Goal: Information Seeking & Learning: Learn about a topic

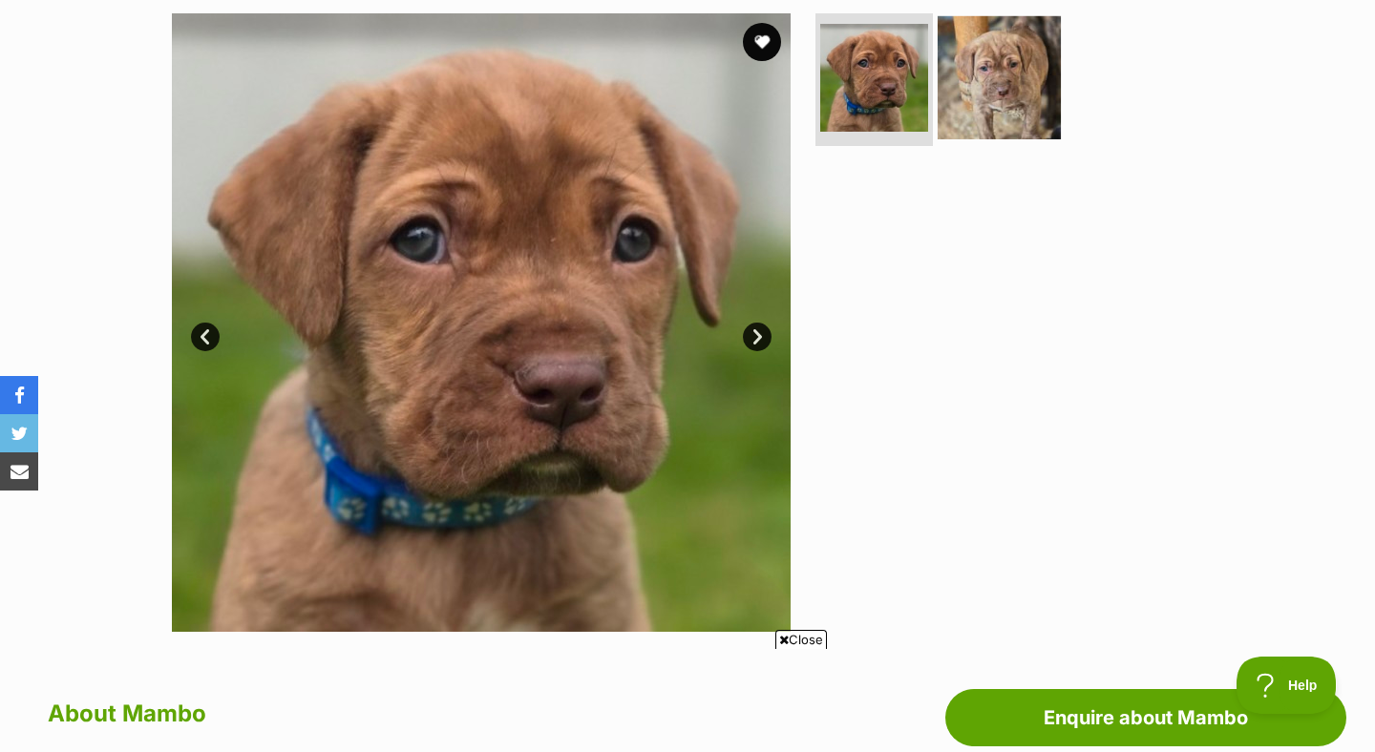
click at [1022, 97] on img at bounding box center [999, 76] width 123 height 123
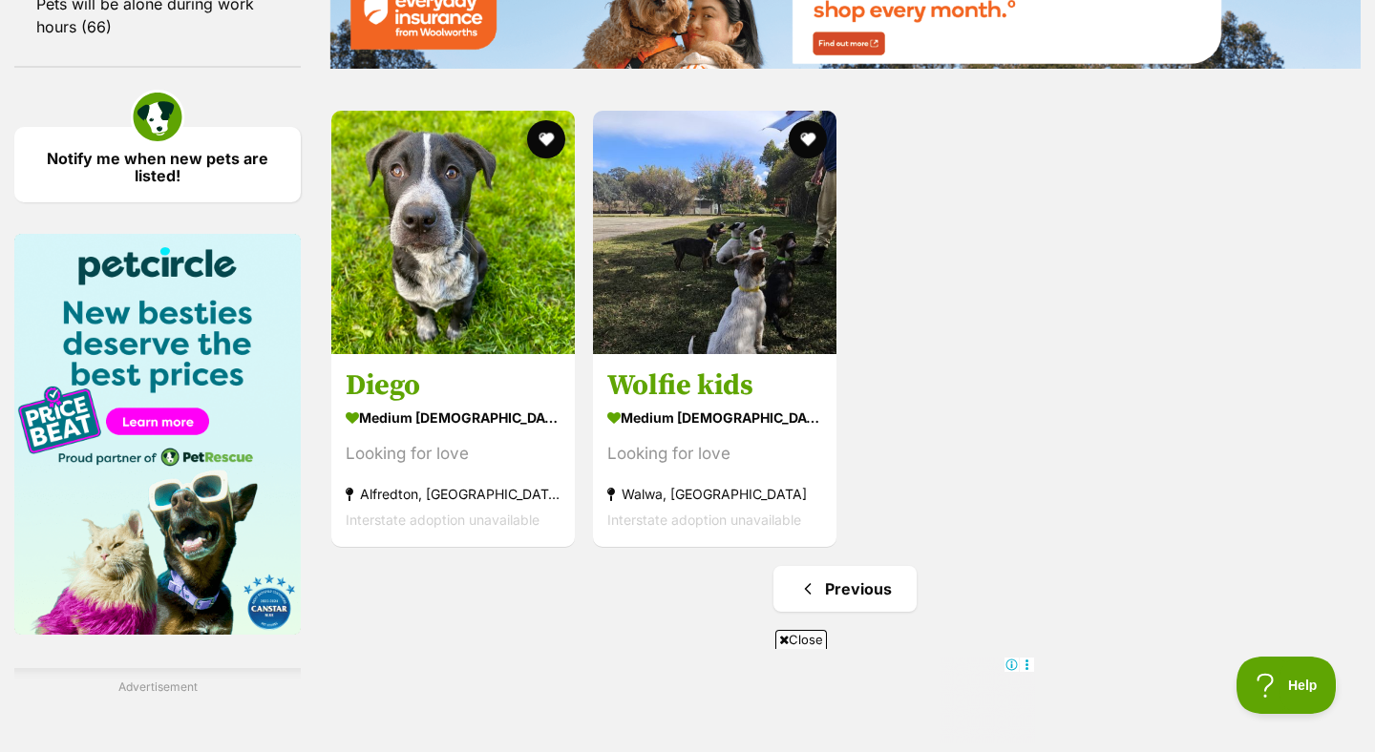
scroll to position [2476, 0]
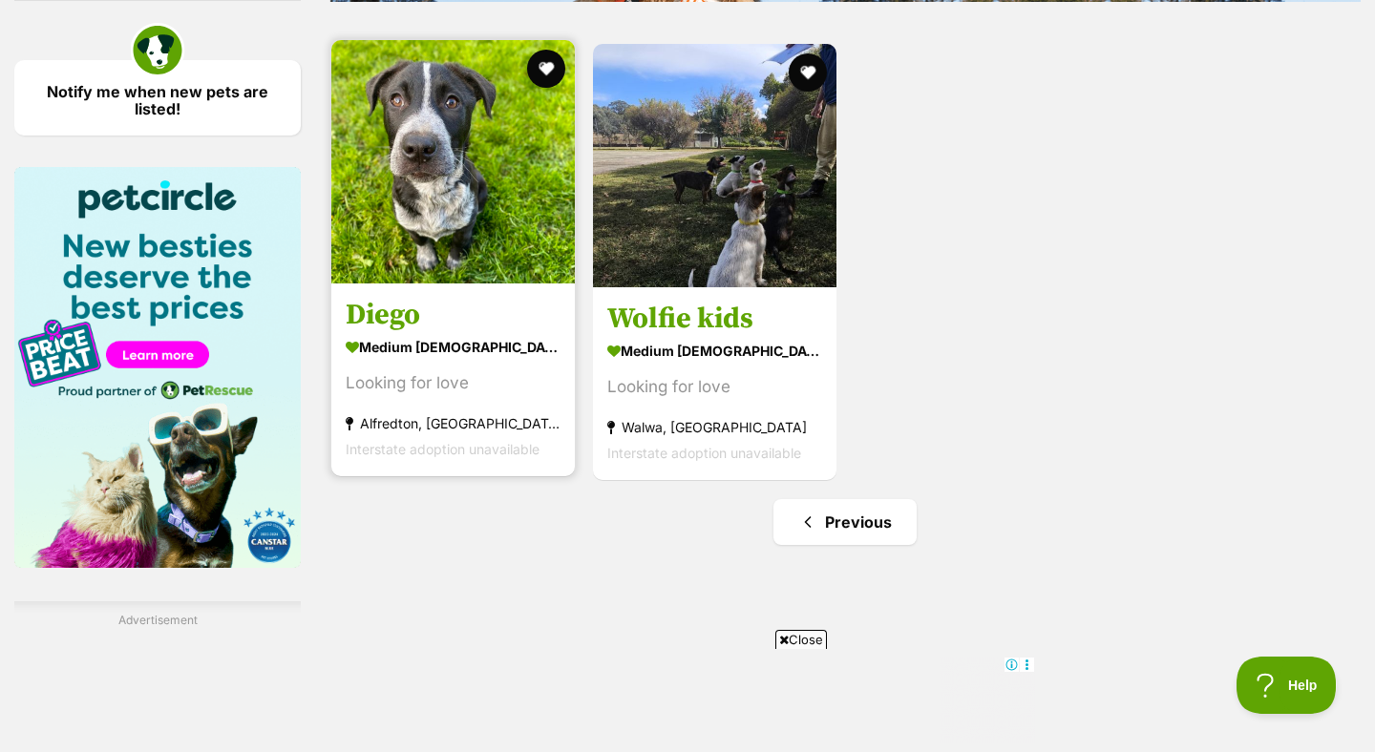
click at [442, 284] on img at bounding box center [453, 162] width 244 height 244
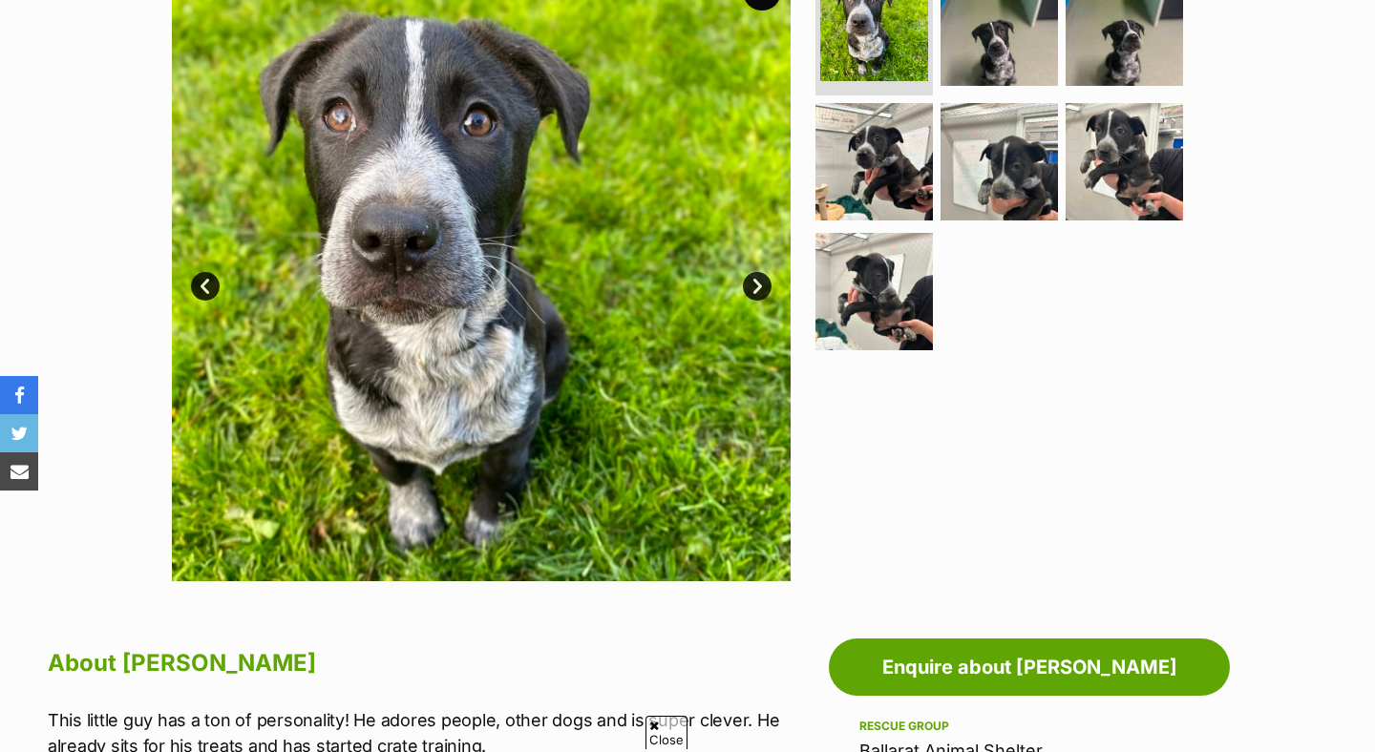
scroll to position [440, 0]
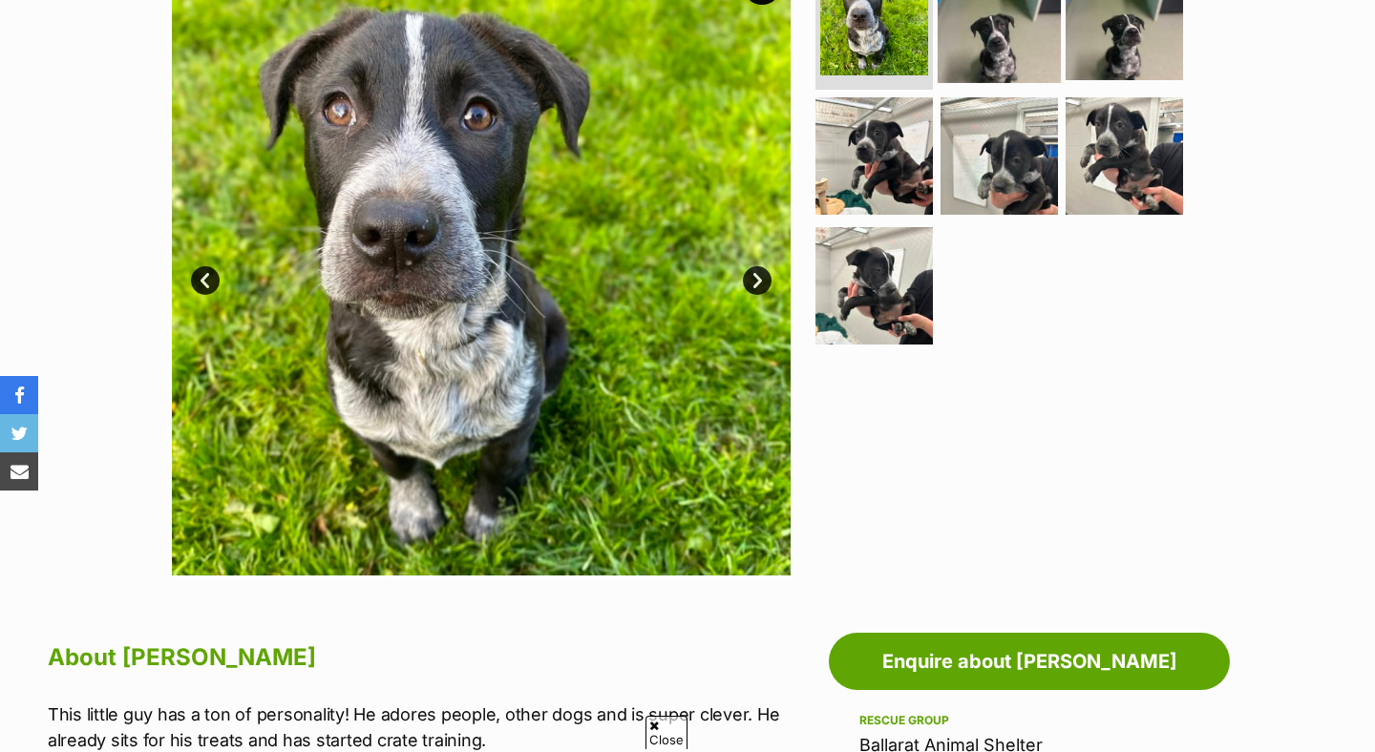
click at [1033, 72] on img at bounding box center [999, 20] width 123 height 123
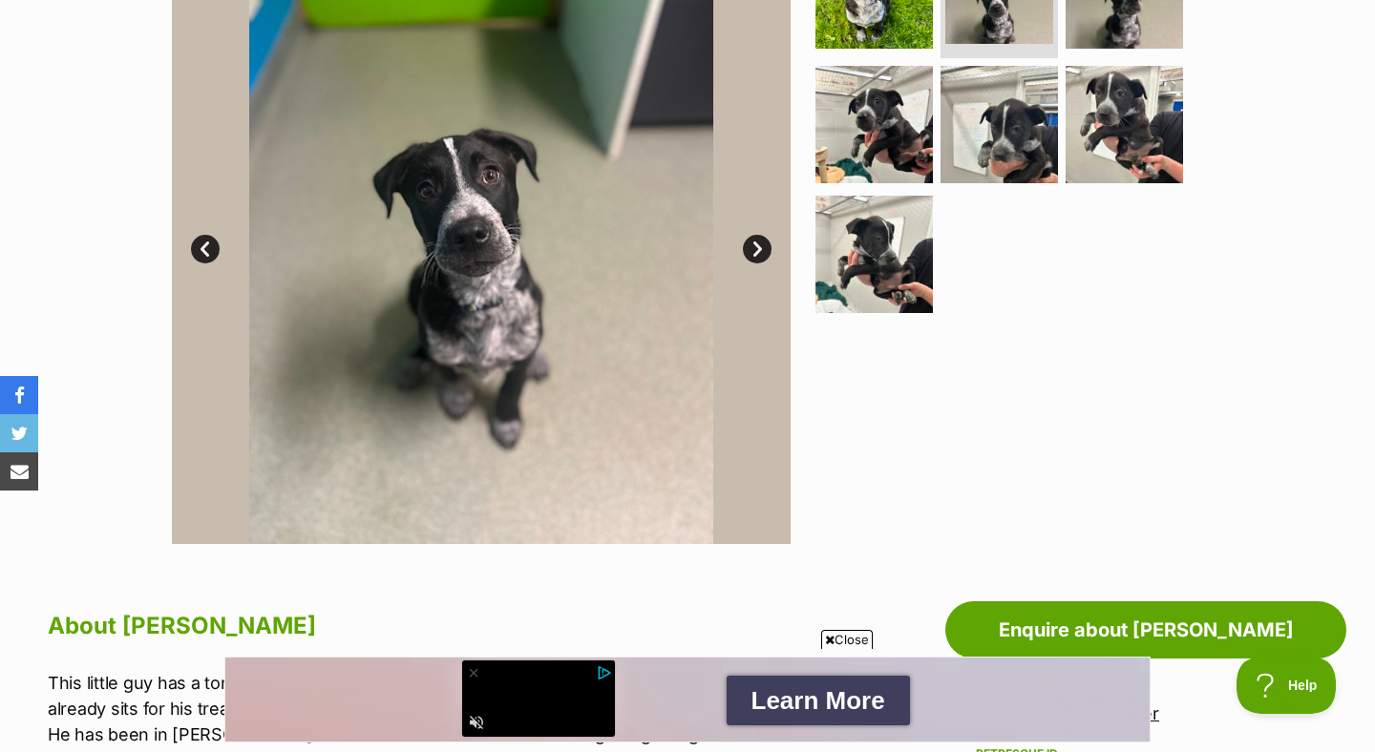
scroll to position [474, 0]
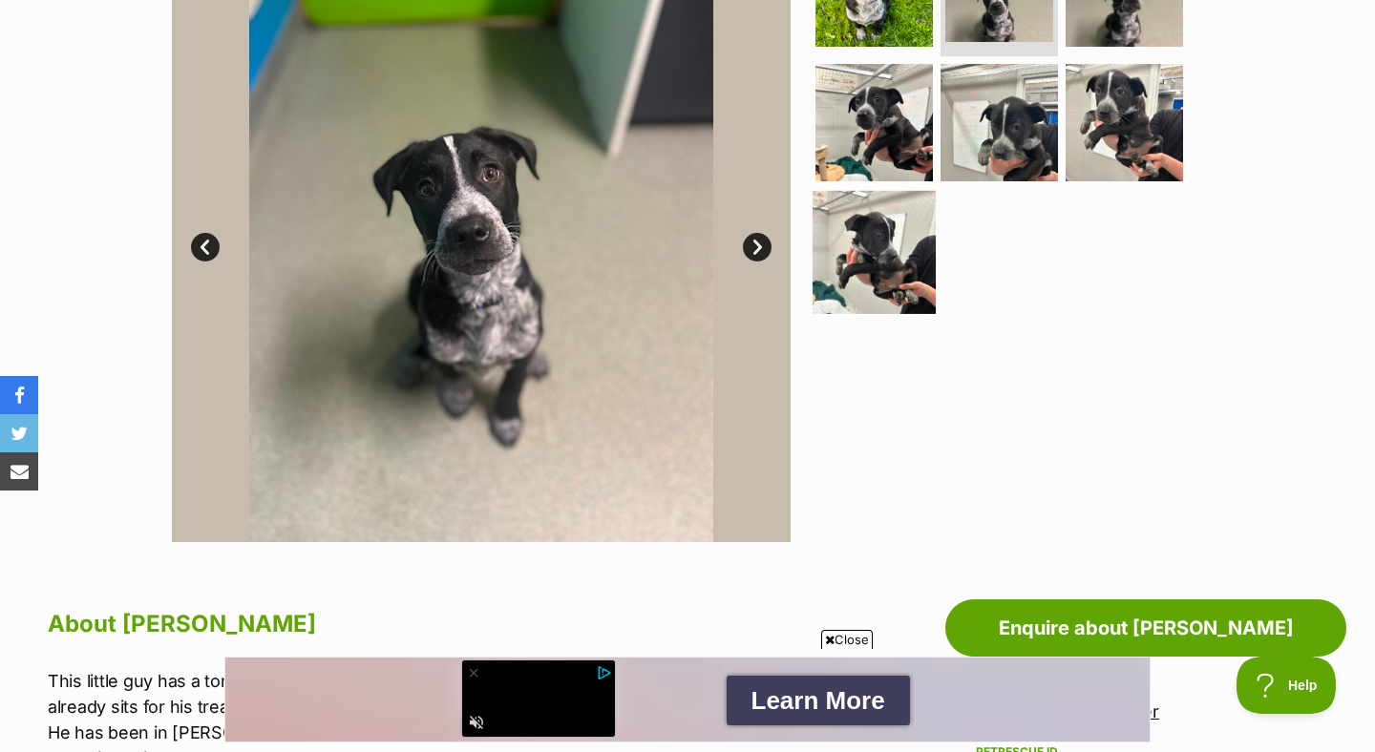
click at [865, 273] on img at bounding box center [874, 252] width 123 height 123
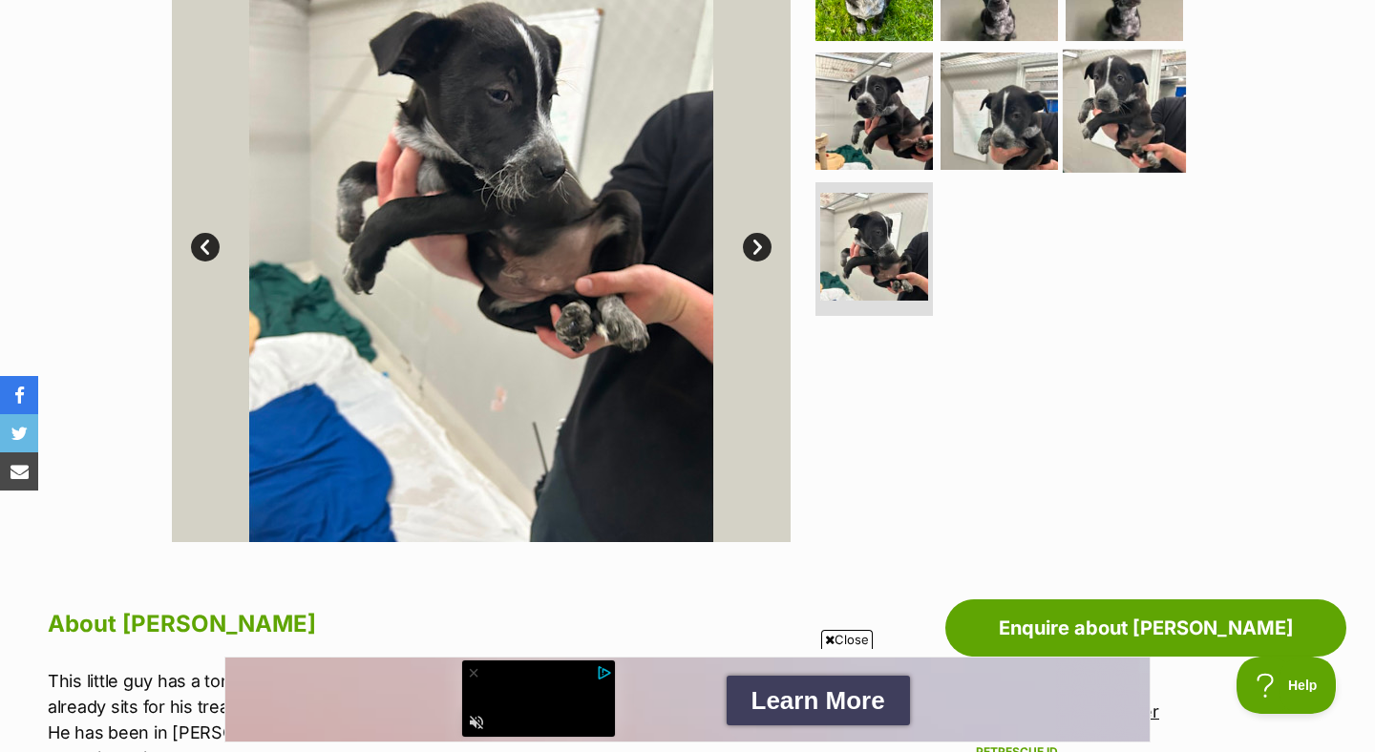
click at [1133, 164] on img at bounding box center [1124, 111] width 123 height 123
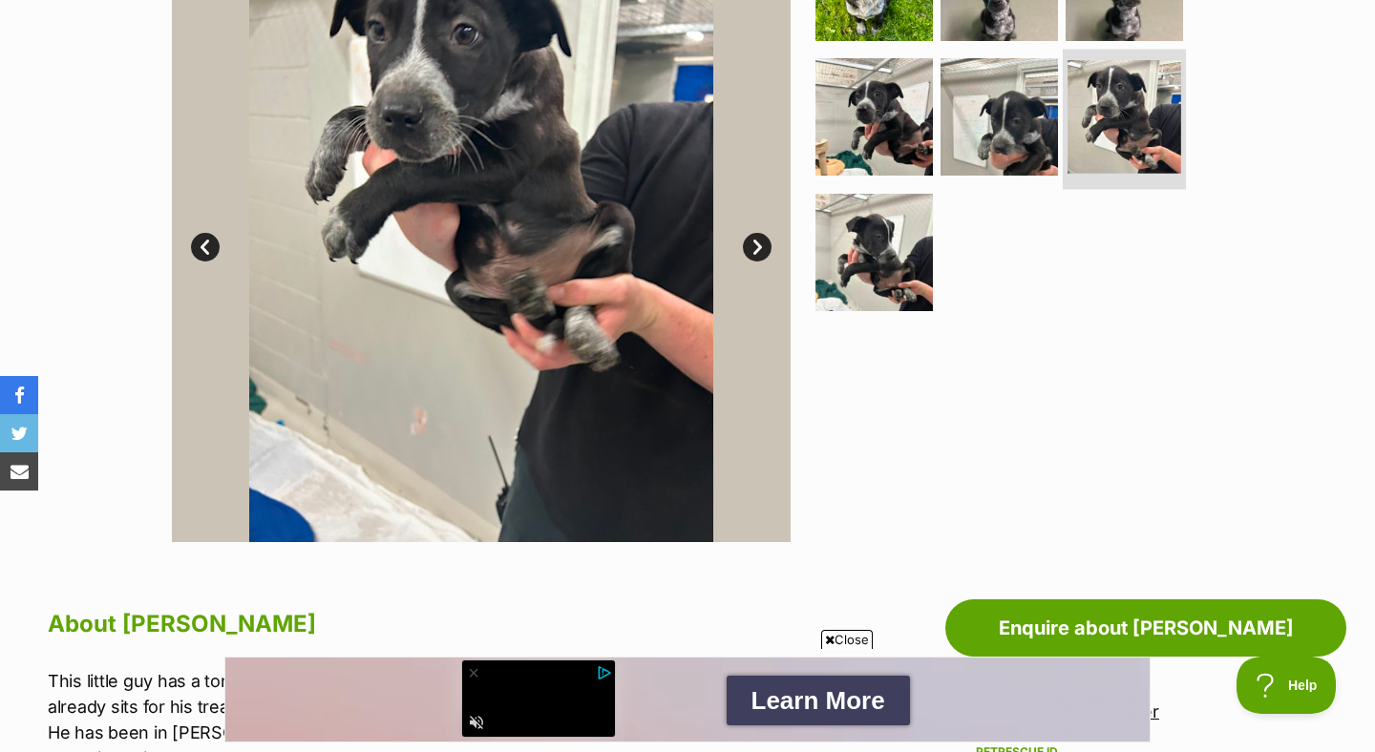
click at [1063, 137] on li at bounding box center [1124, 120] width 123 height 140
click at [1003, 128] on img at bounding box center [999, 116] width 123 height 123
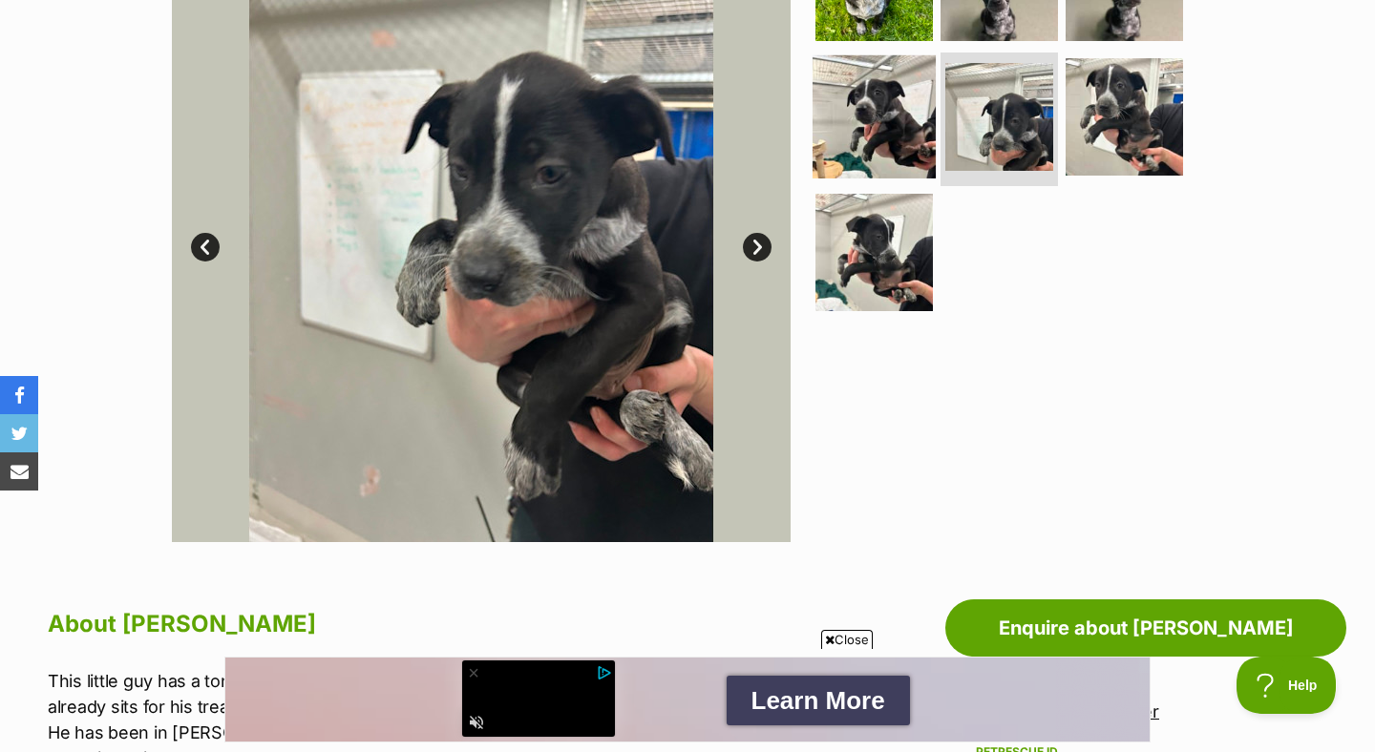
click at [886, 125] on img at bounding box center [874, 116] width 123 height 123
